Goal: Information Seeking & Learning: Check status

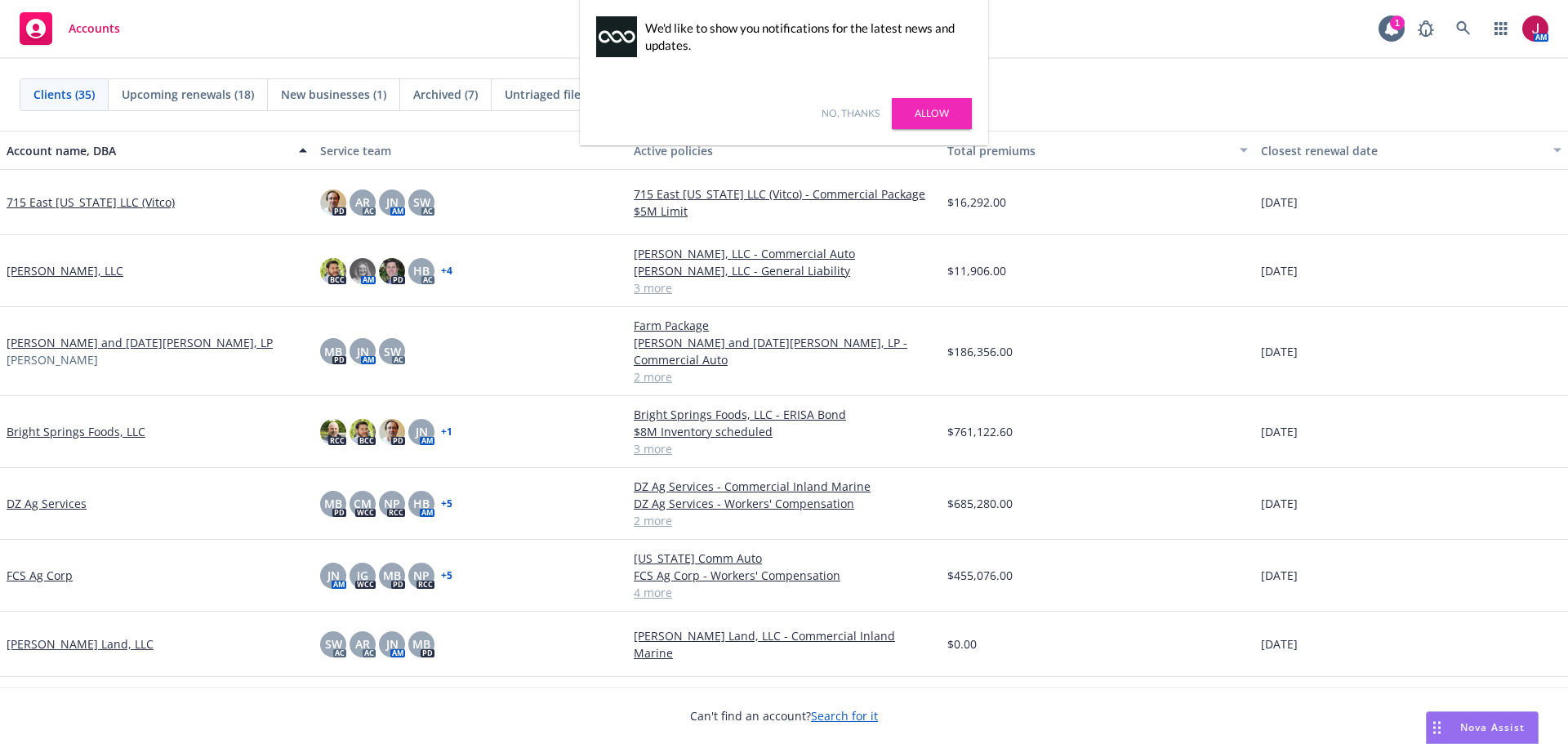
click at [864, 113] on link "No, thanks" at bounding box center [850, 113] width 58 height 15
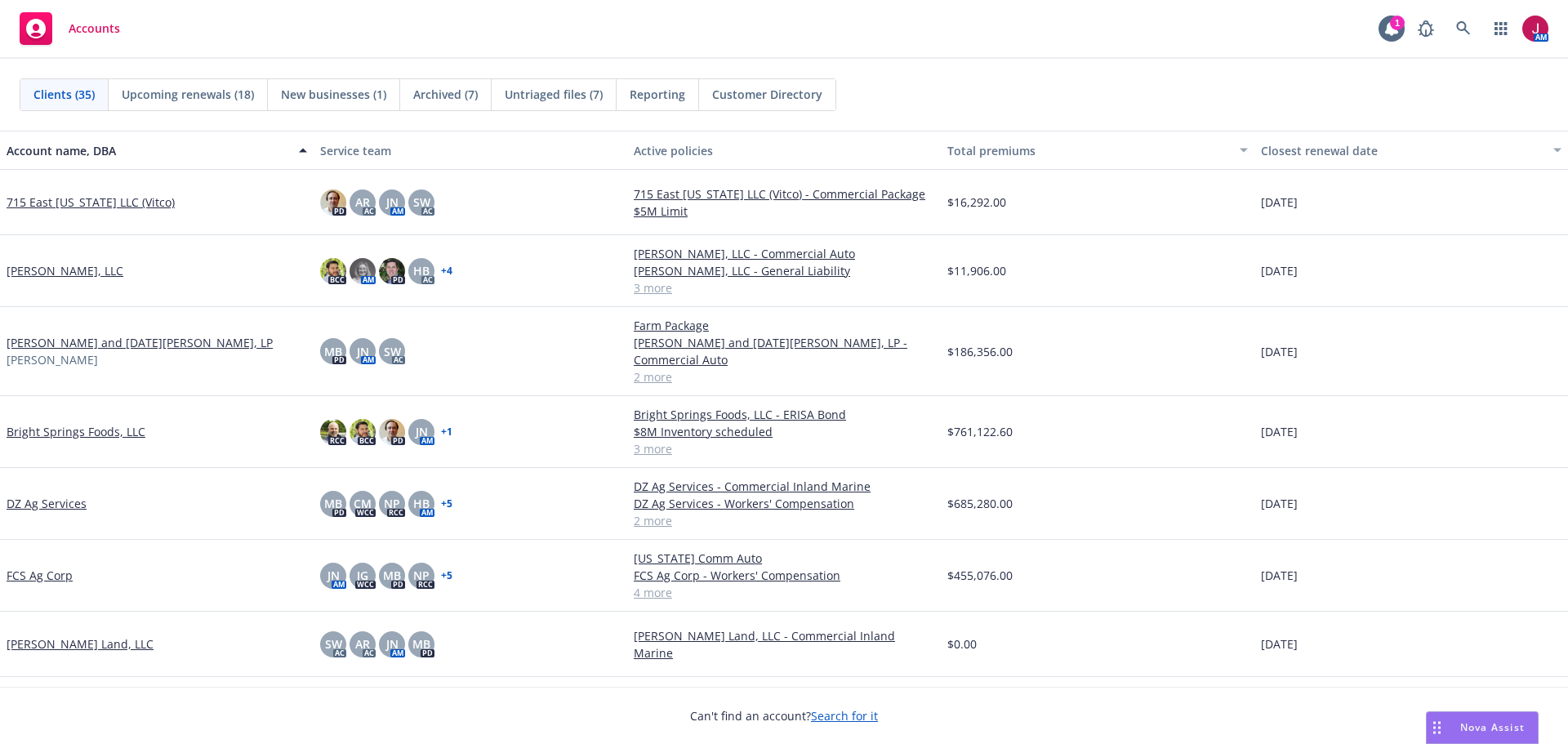
click at [563, 93] on span "Untriaged files (7)" at bounding box center [553, 95] width 98 height 18
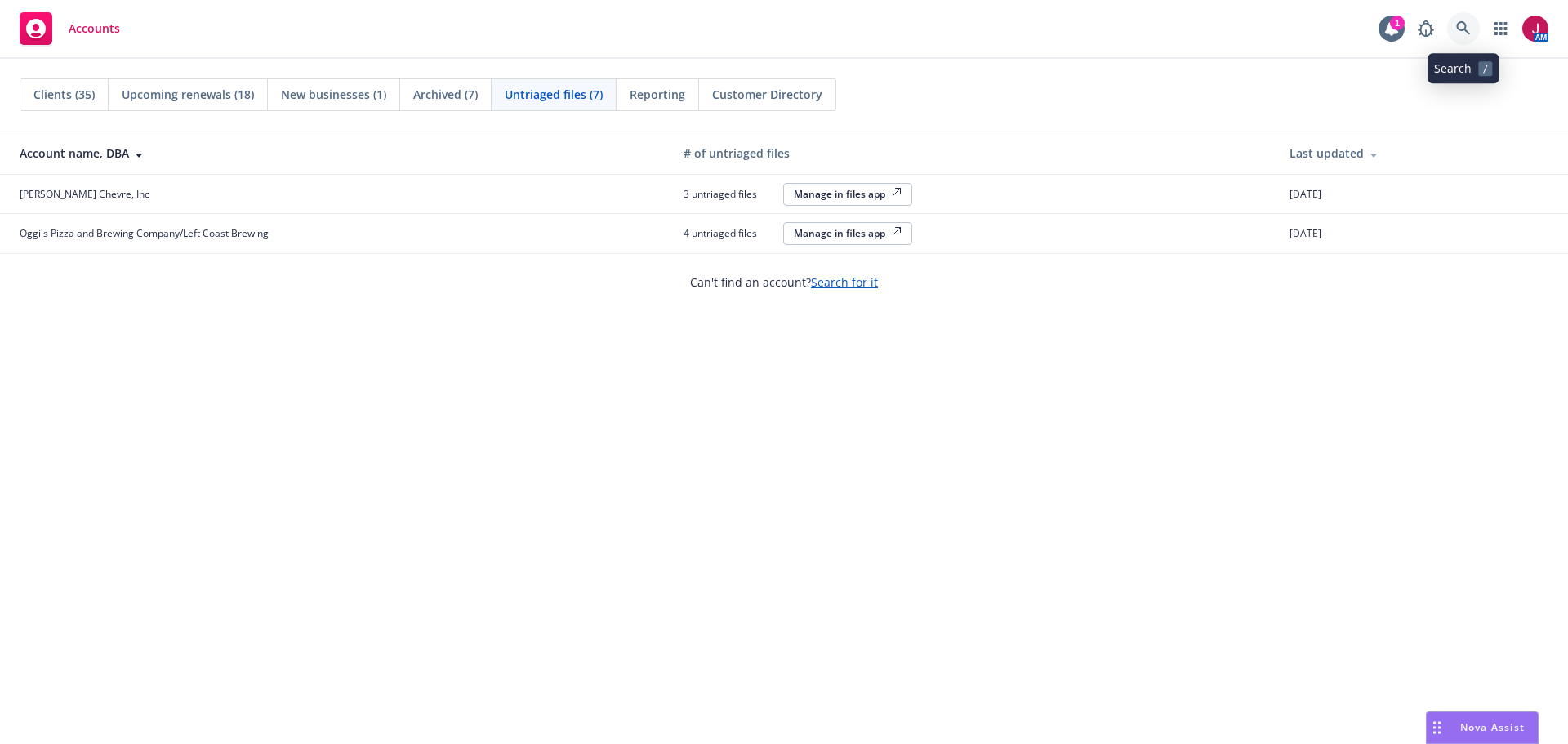
click at [1467, 36] on link at bounding box center [1463, 28] width 32 height 32
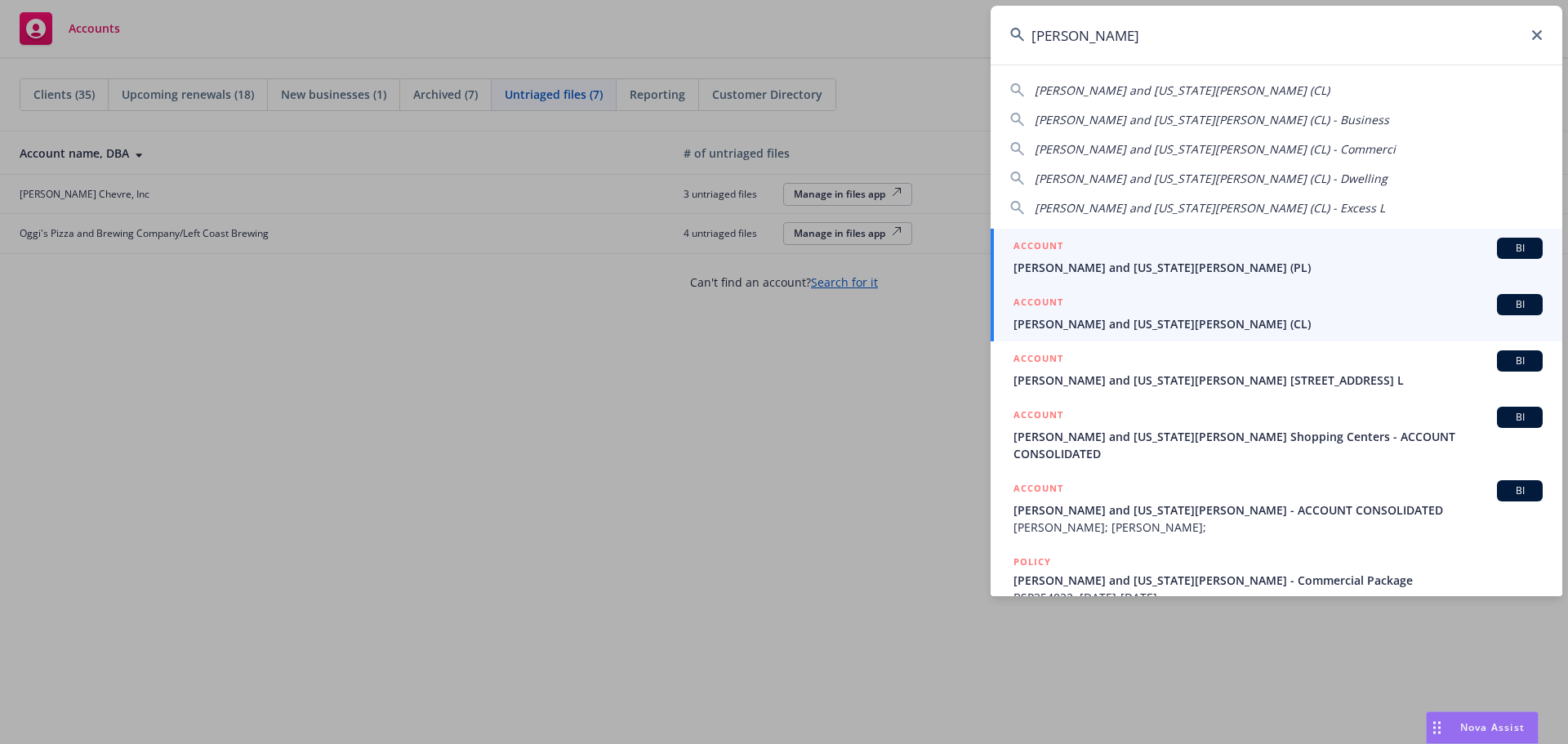
type input "nikiforos"
click at [1295, 327] on span "[PERSON_NAME] and [US_STATE][PERSON_NAME] (CL)" at bounding box center [1278, 324] width 529 height 18
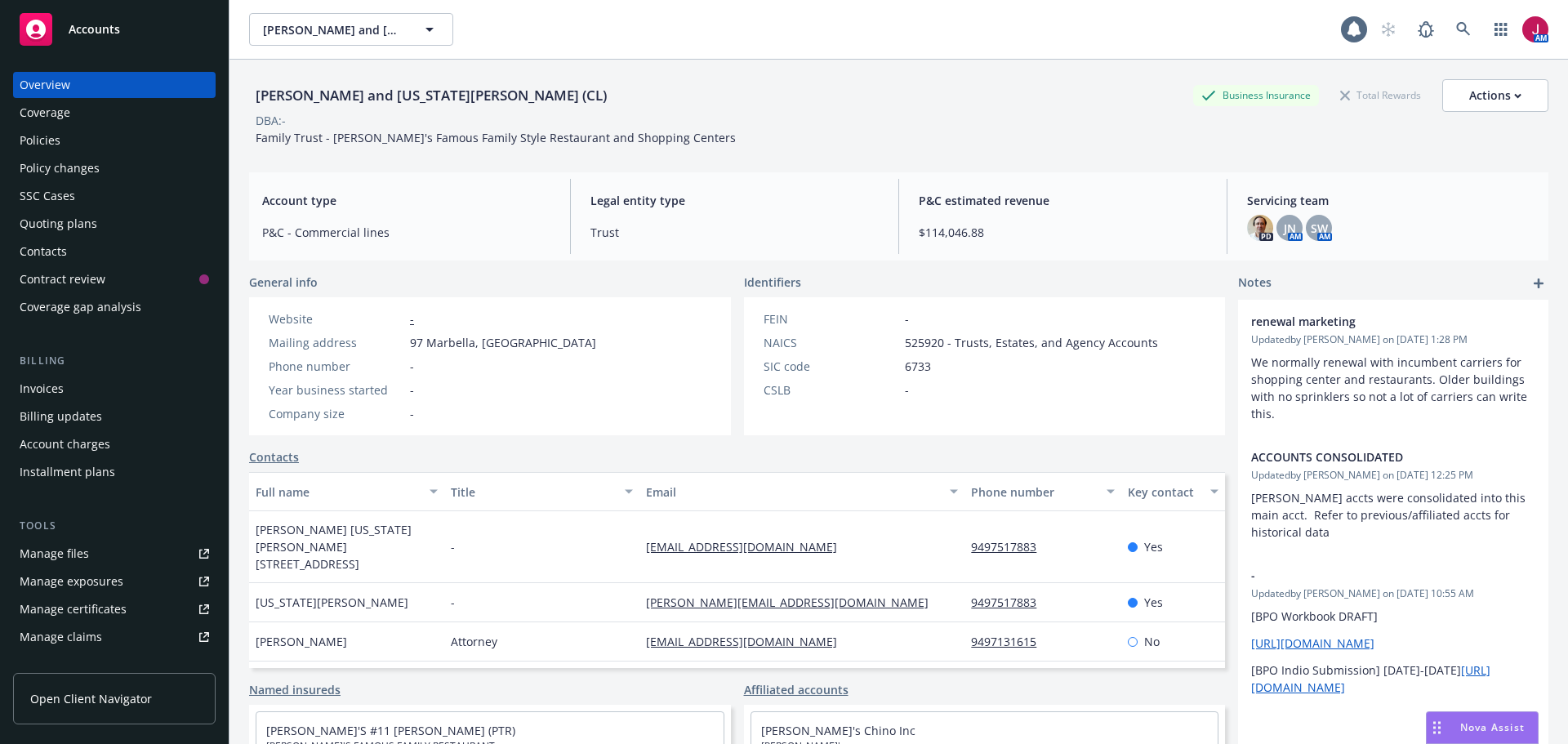
click at [77, 140] on div "Policies" at bounding box center [114, 141] width 189 height 26
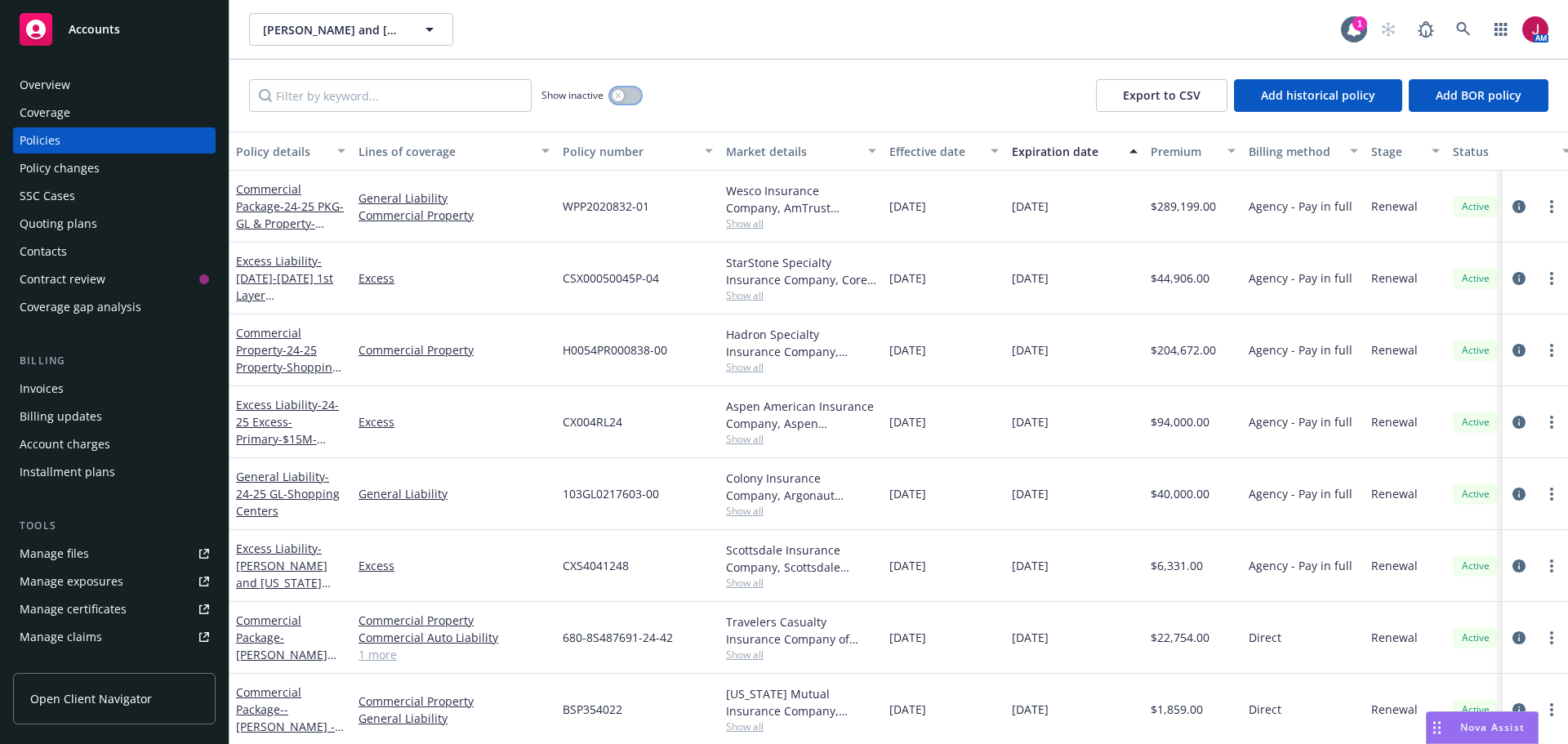
click at [613, 101] on button "button" at bounding box center [625, 96] width 31 height 17
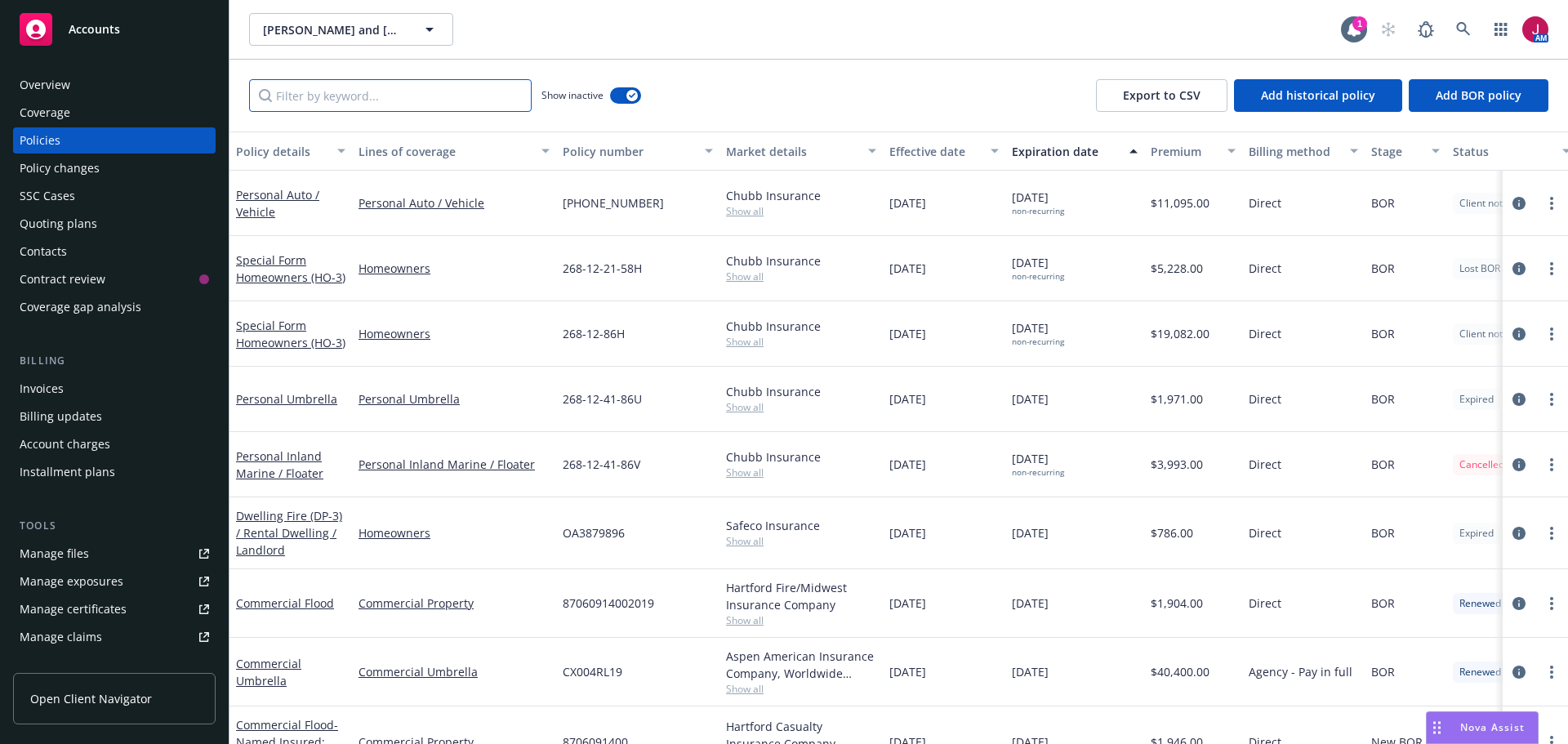
click at [443, 109] on input "Filter by keyword..." at bounding box center [390, 95] width 283 height 32
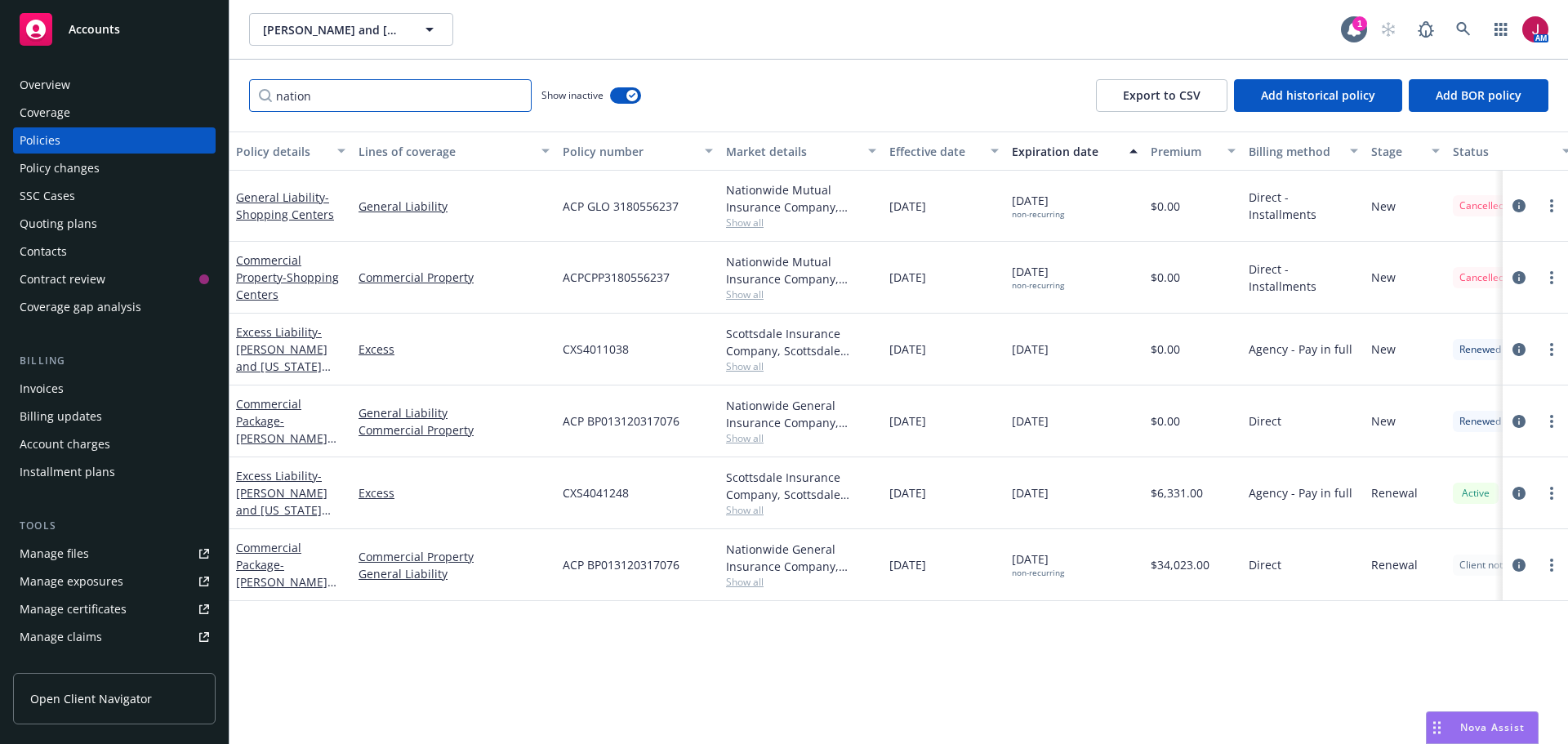
type input "nation"
click at [70, 217] on div "Quoting plans" at bounding box center [59, 224] width 78 height 26
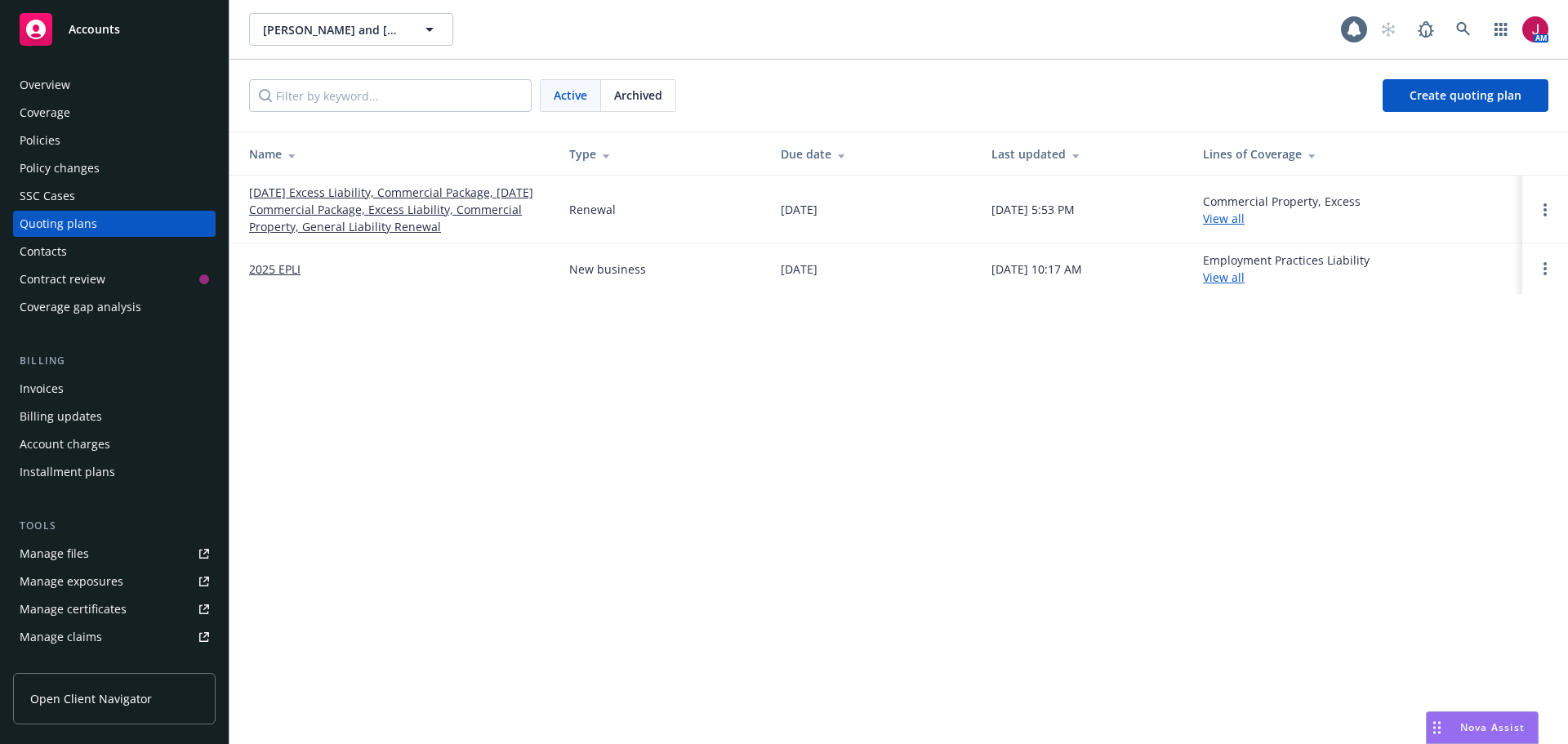
click at [642, 88] on span "Archived" at bounding box center [637, 96] width 48 height 18
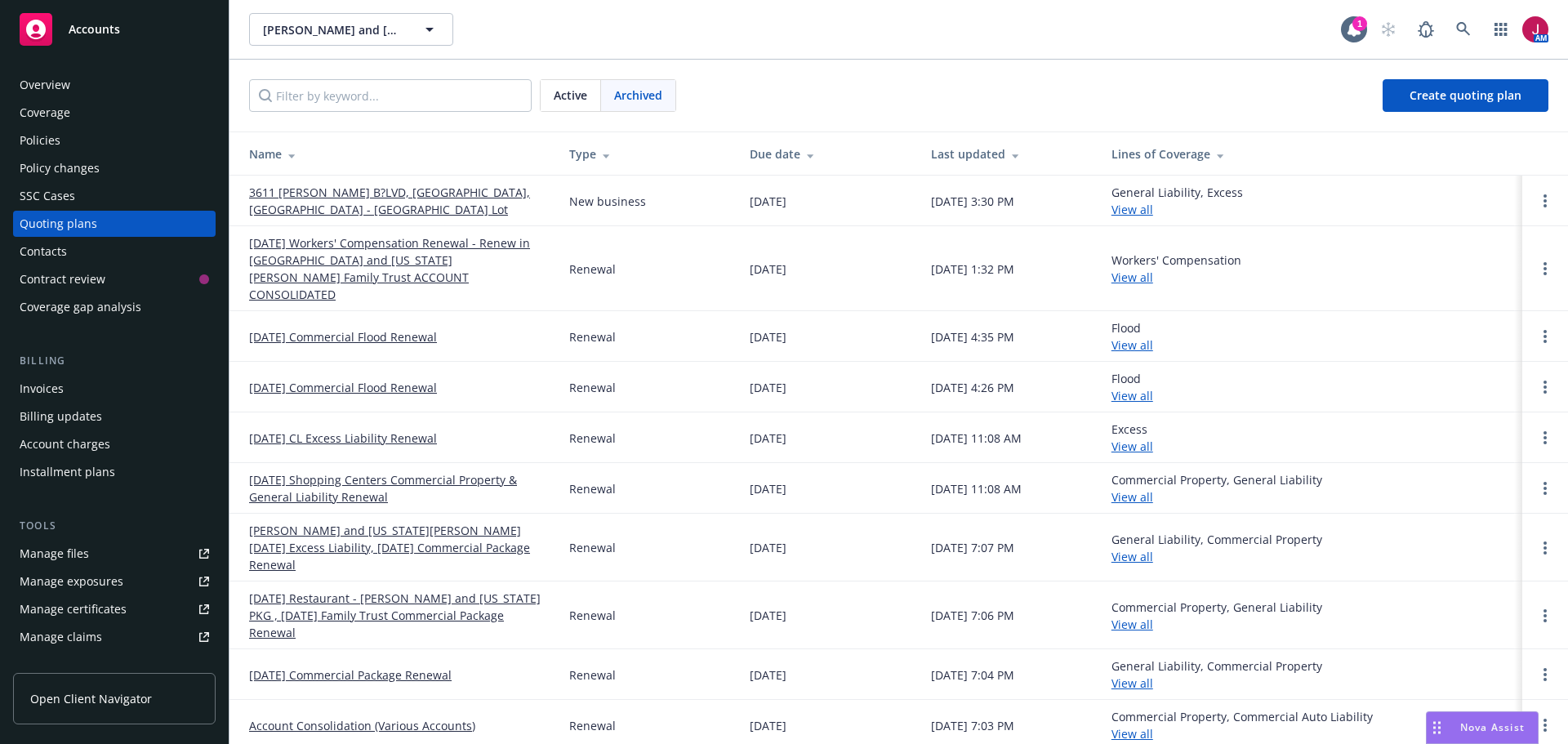
click at [438, 472] on link "10/04/24 Shopping Centers Commercial Property & General Liability Renewal" at bounding box center [395, 488] width 294 height 34
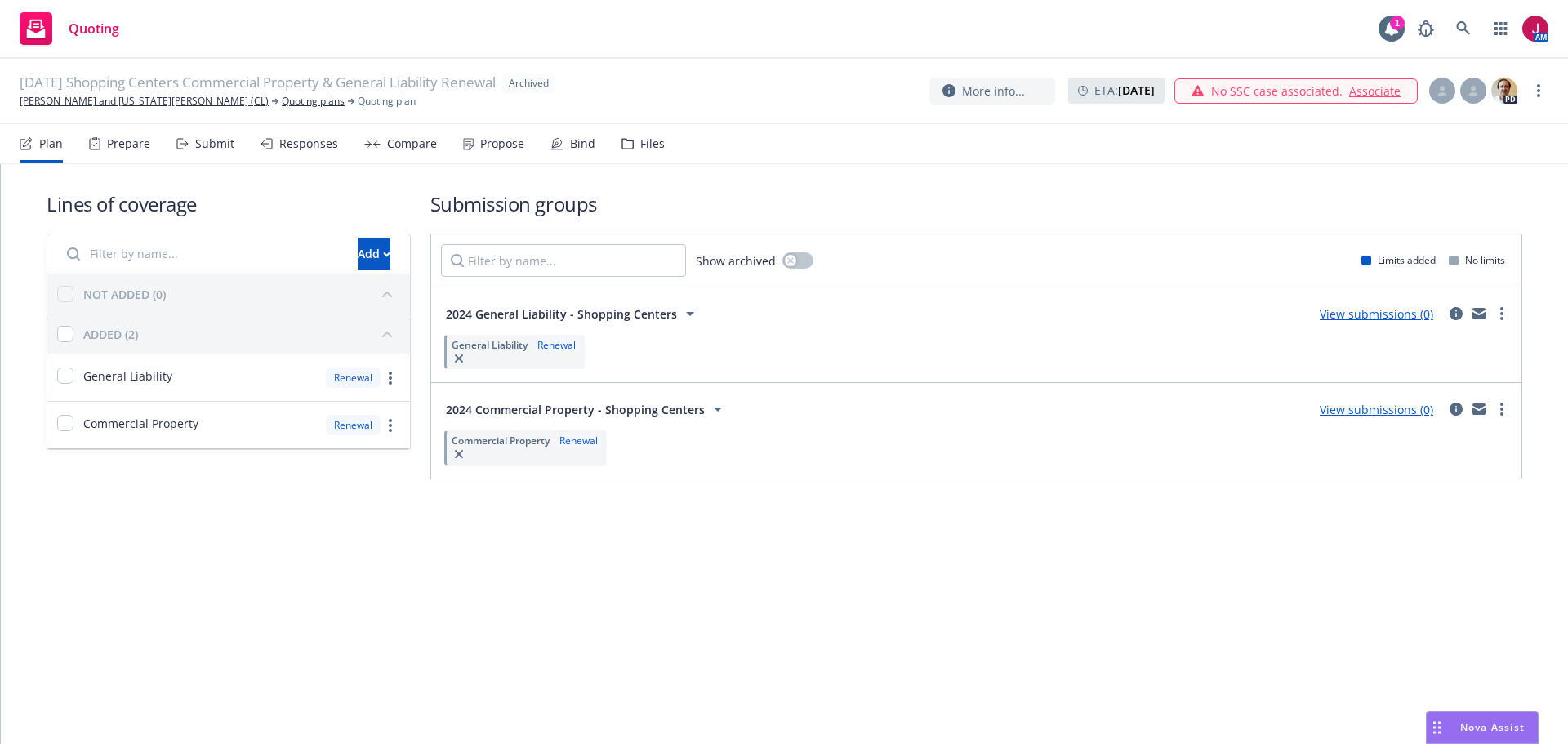
click at [644, 134] on div "Files" at bounding box center [643, 144] width 43 height 39
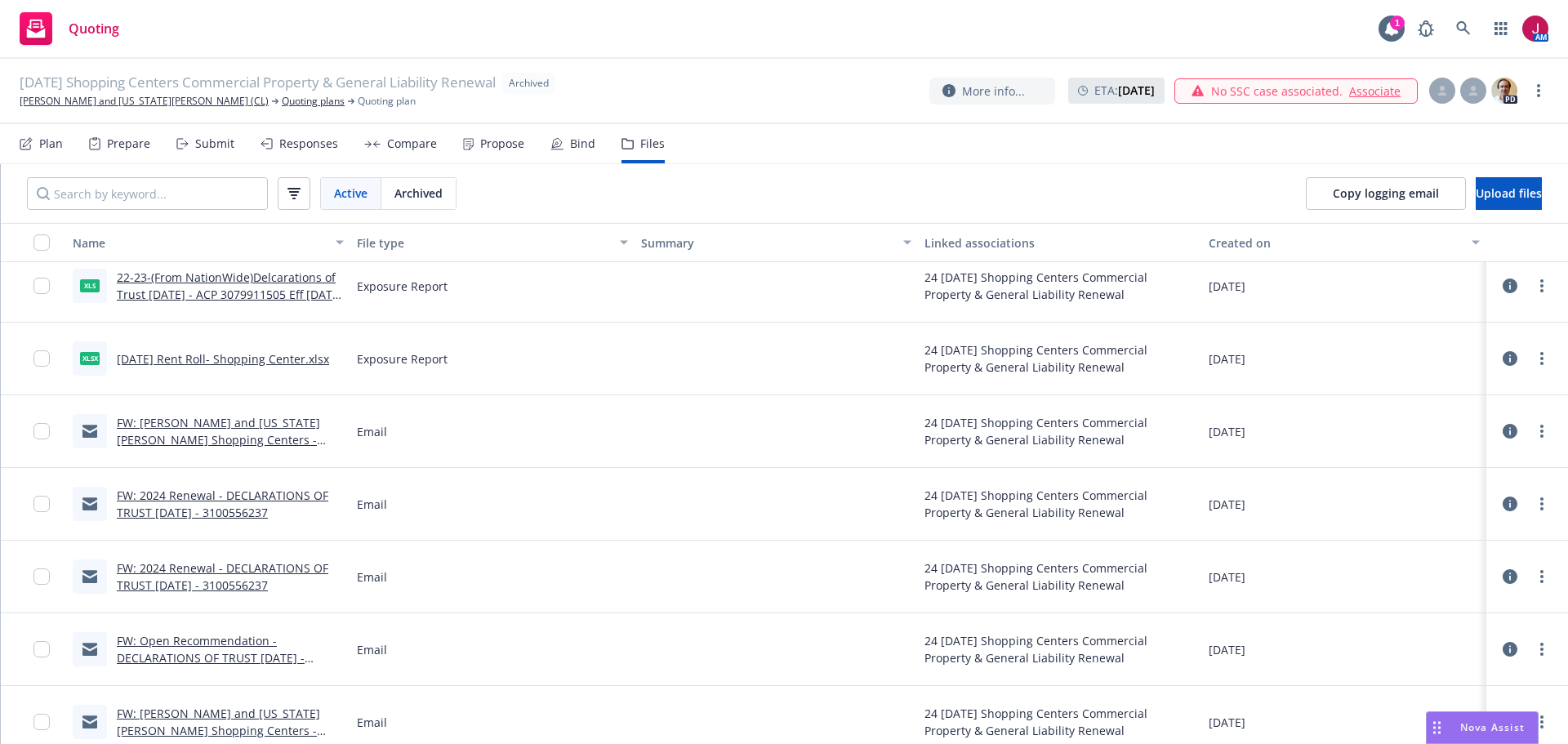
scroll to position [3192, 0]
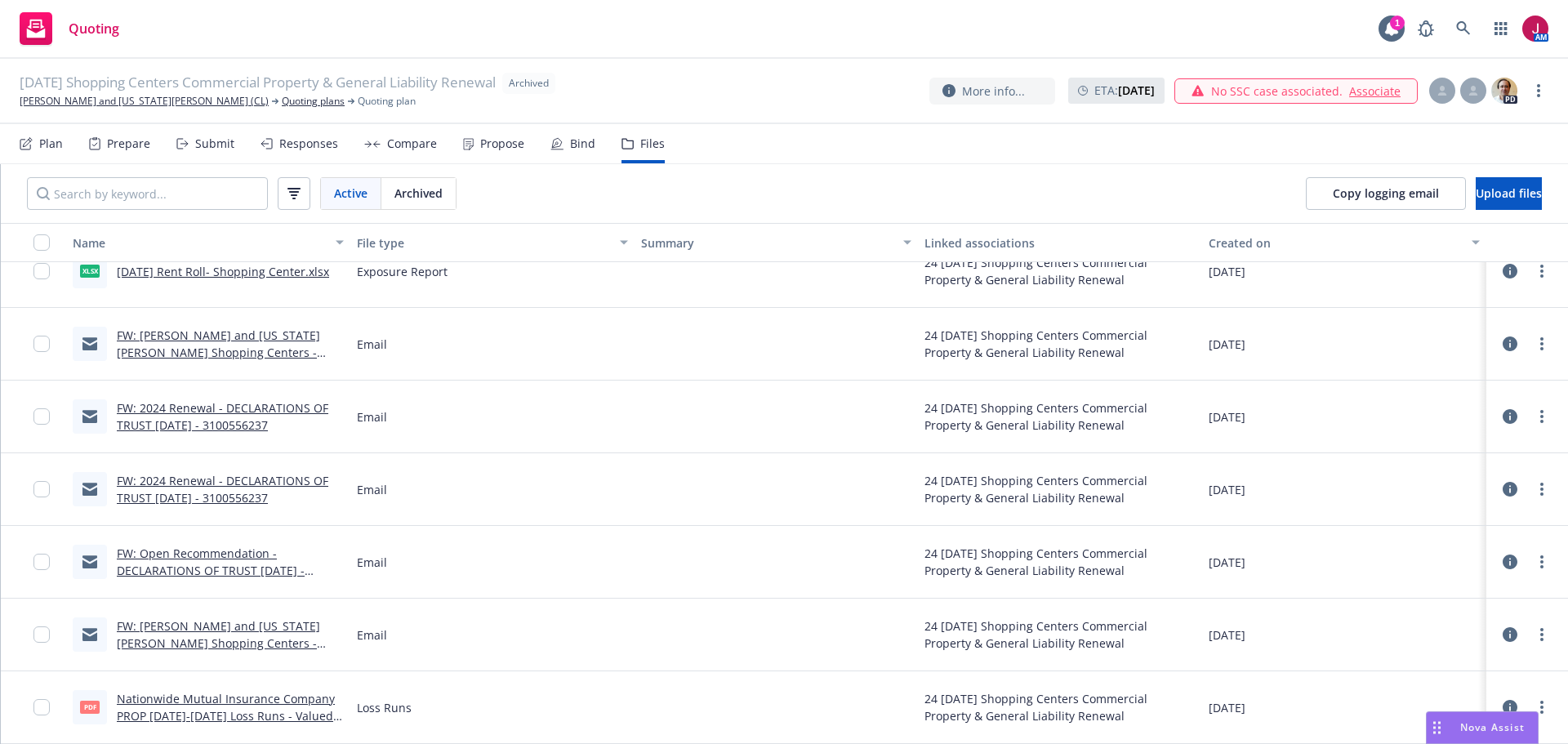
click at [215, 703] on link "Nationwide Mutual Insurance Company PROP 2023-2024 Loss Runs - Valued 07-08-202…" at bounding box center [225, 716] width 218 height 50
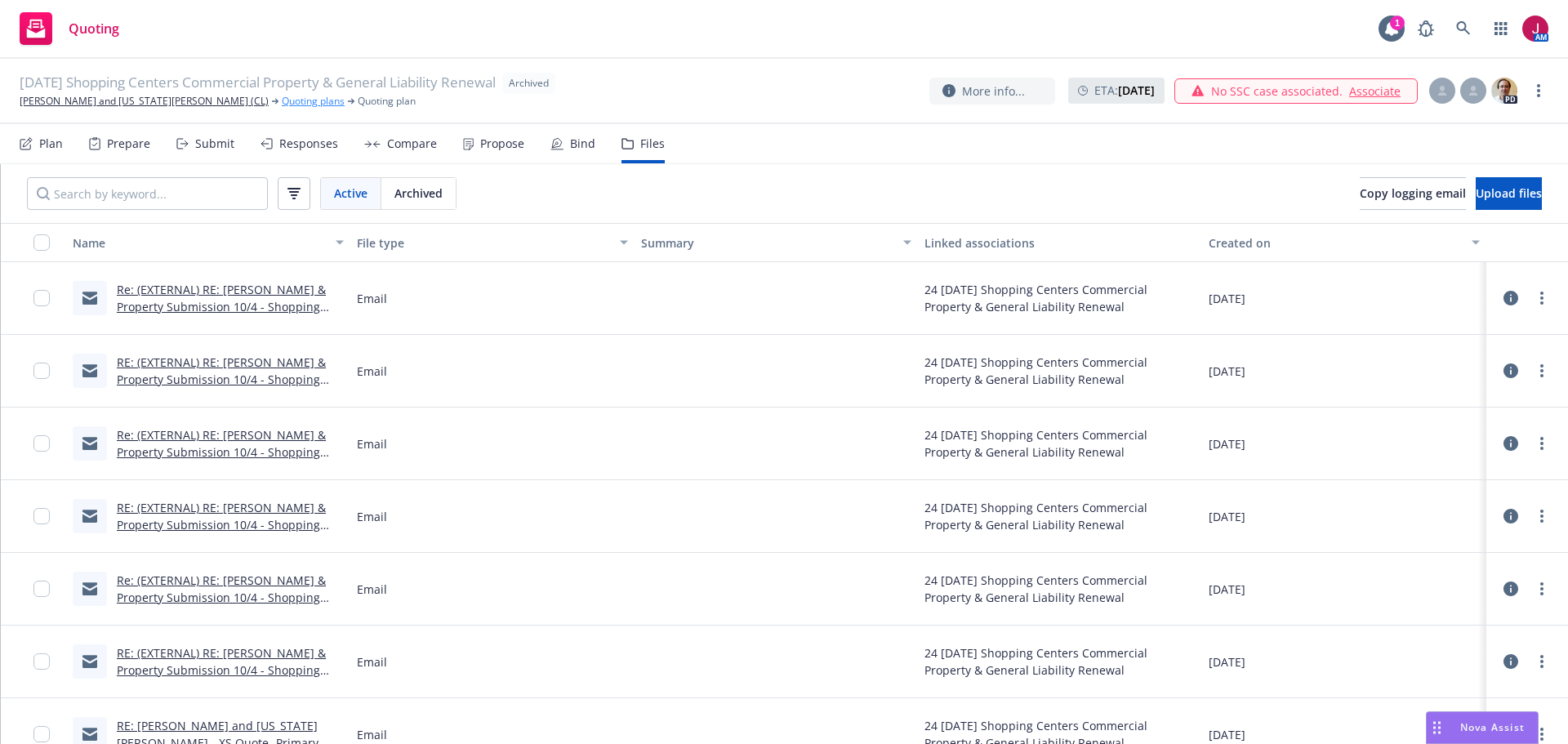
click at [282, 98] on link "Quoting plans" at bounding box center [313, 101] width 62 height 15
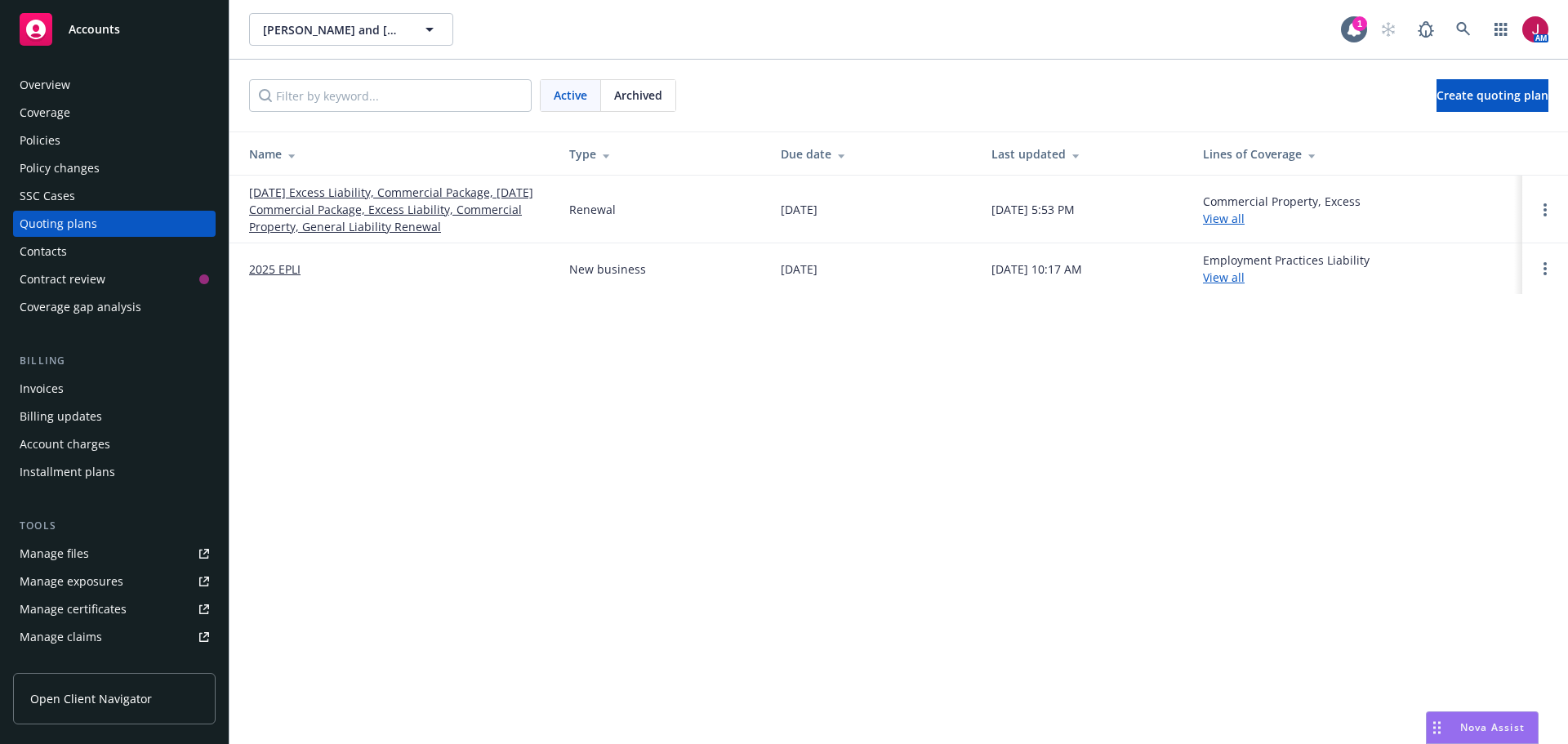
click at [373, 204] on link "10/08/25 Excess Liability, Commercial Package, 10/04/25 Commercial Package, Exc…" at bounding box center [395, 209] width 294 height 52
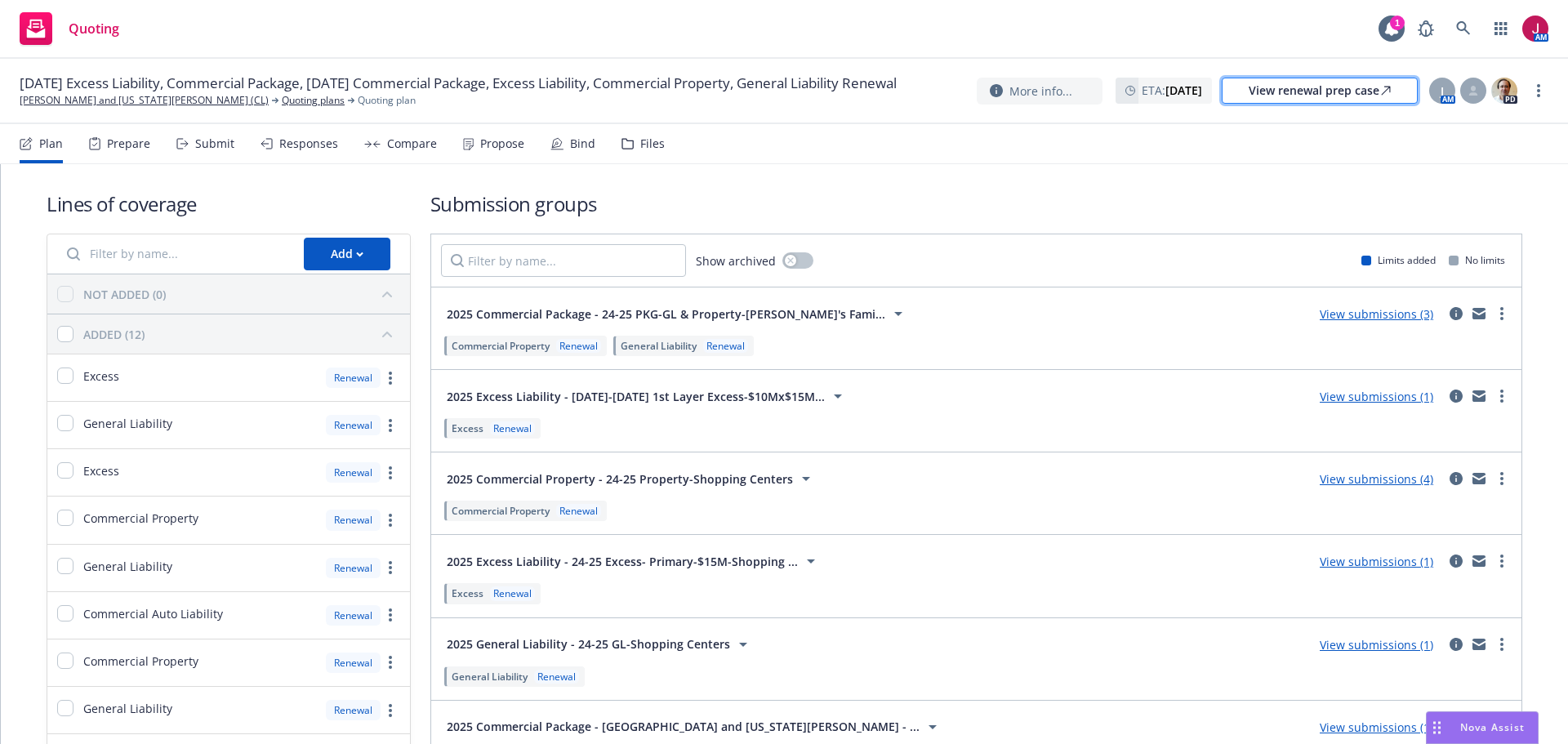
click at [1337, 94] on div "View renewal prep case" at bounding box center [1320, 90] width 142 height 24
